Goal: Transaction & Acquisition: Purchase product/service

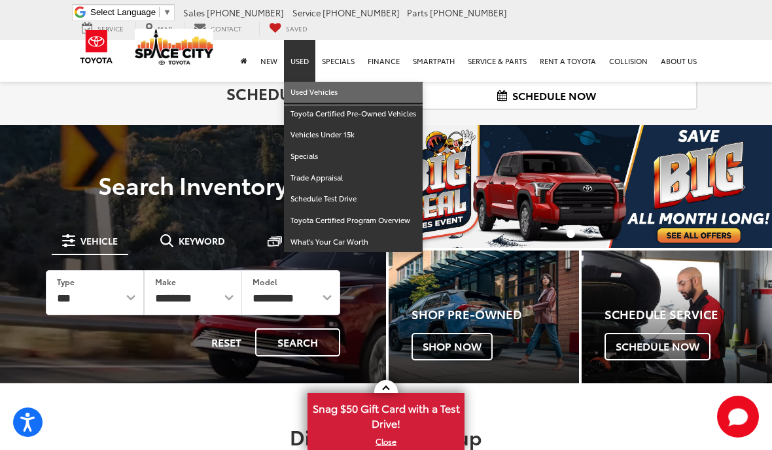
click at [368, 90] on link "Used Vehicles" at bounding box center [353, 93] width 139 height 22
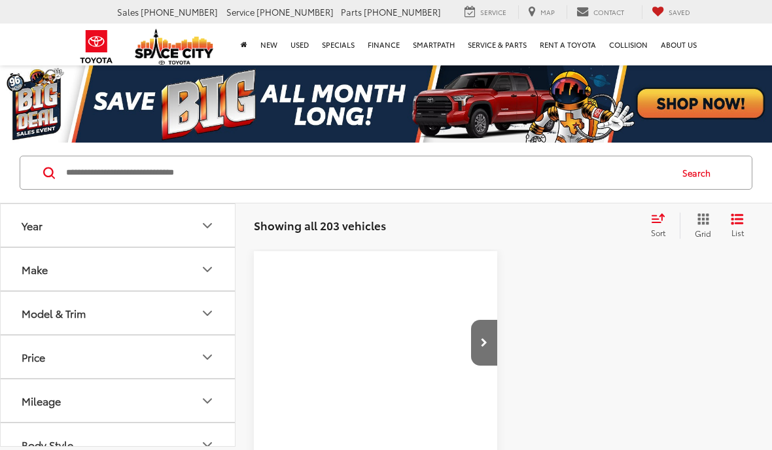
click at [233, 171] on input "Search by Make, Model, or Keyword" at bounding box center [367, 172] width 605 height 31
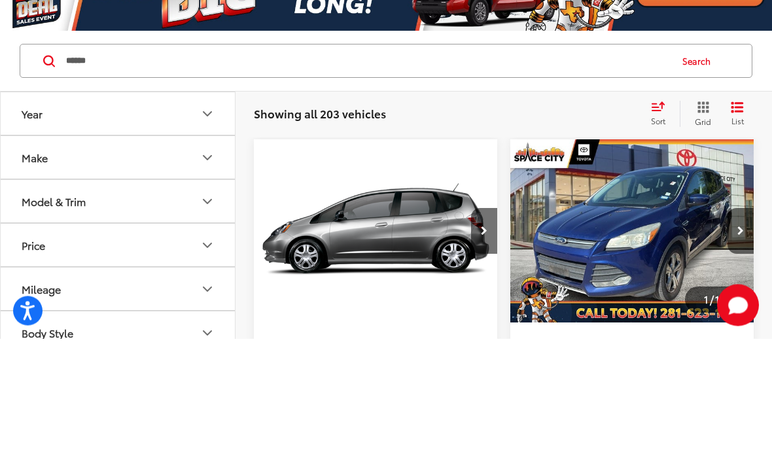
type input "******"
click at [693, 156] on button "Search" at bounding box center [700, 172] width 60 height 33
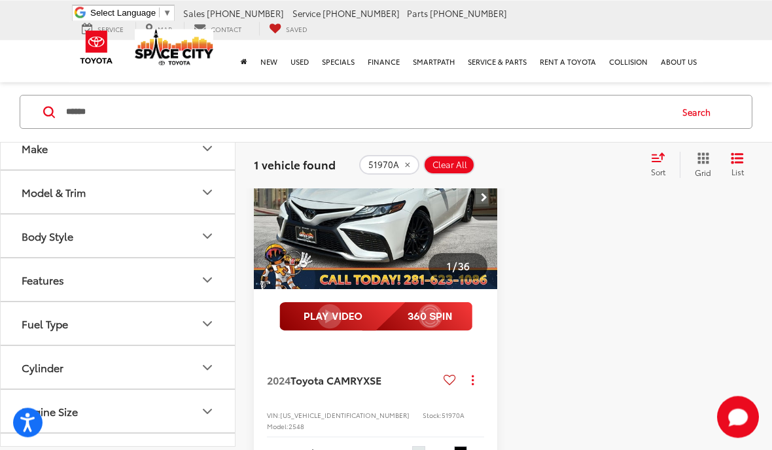
scroll to position [149, 0]
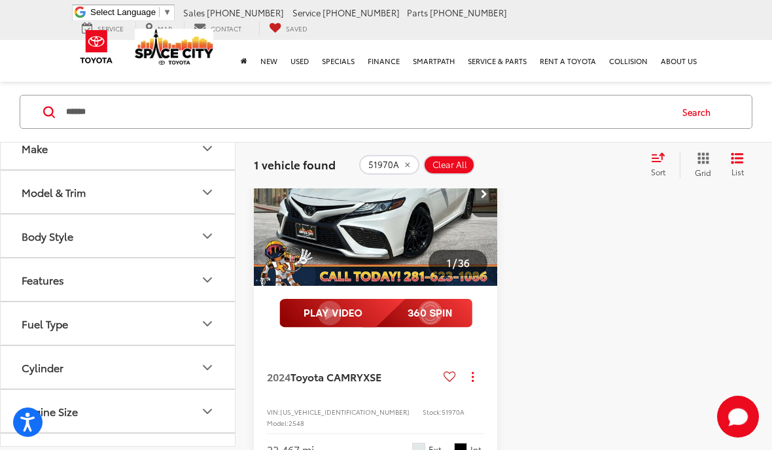
click at [432, 249] on img "2024 Toyota CAMRY XSE 0" at bounding box center [375, 195] width 245 height 184
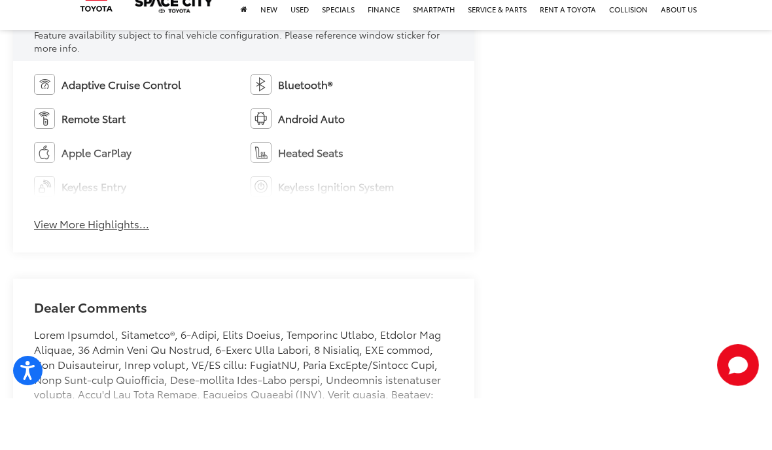
scroll to position [795, 0]
click at [69, 268] on button "View More Highlights..." at bounding box center [91, 275] width 115 height 15
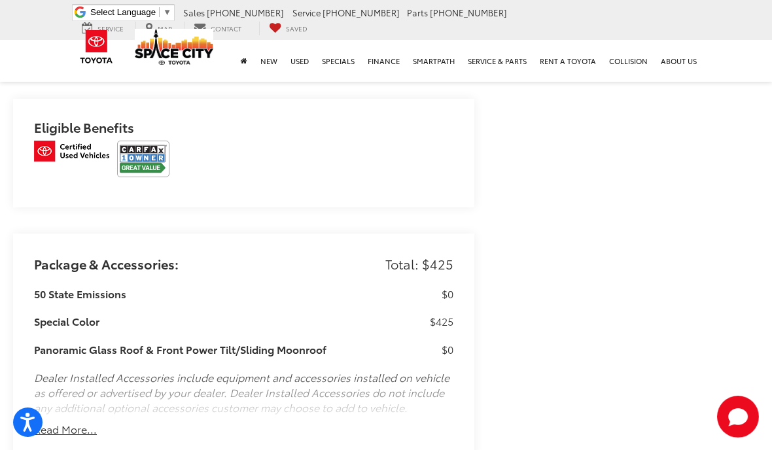
scroll to position [1490, 0]
